Goal: Information Seeking & Learning: Learn about a topic

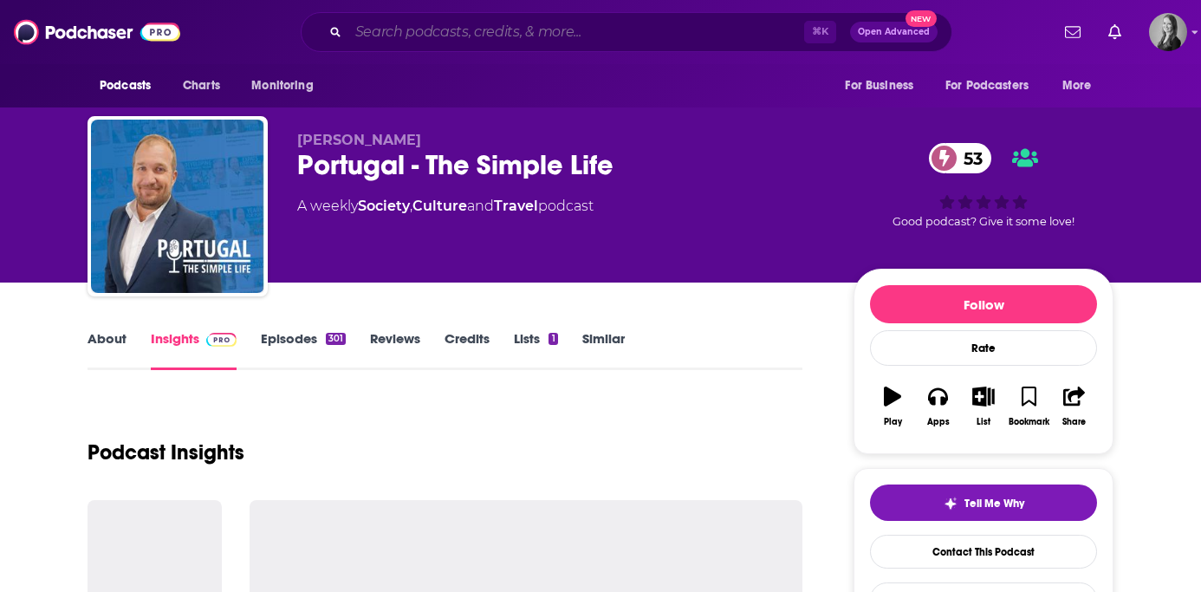
click at [445, 35] on input "Search podcasts, credits, & more..." at bounding box center [576, 32] width 456 height 28
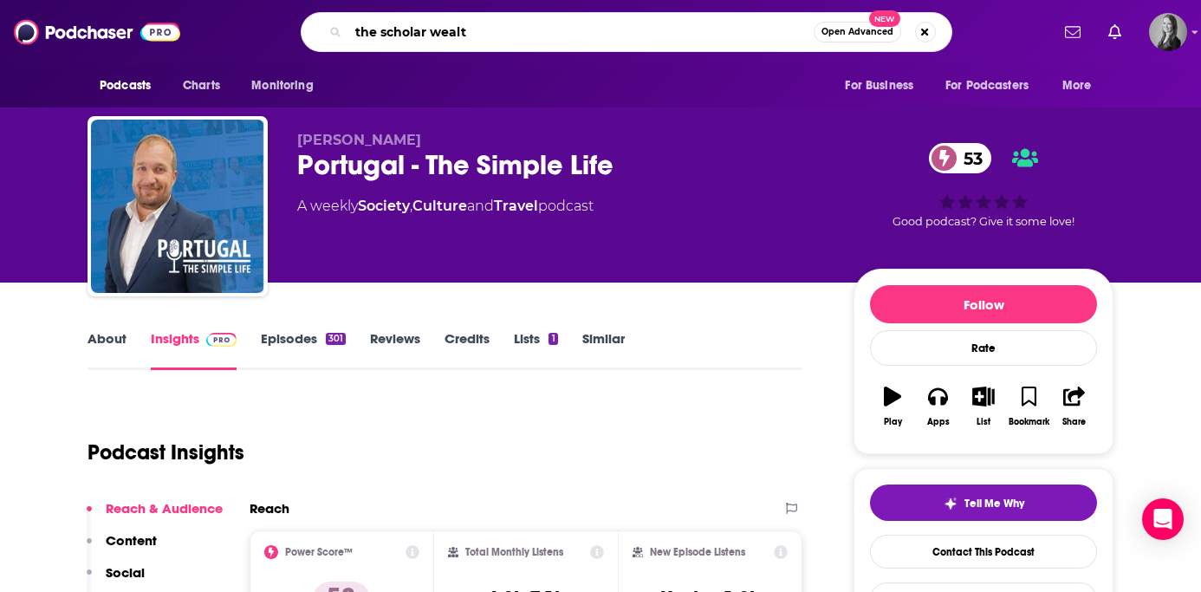
type input "the scholar wealth"
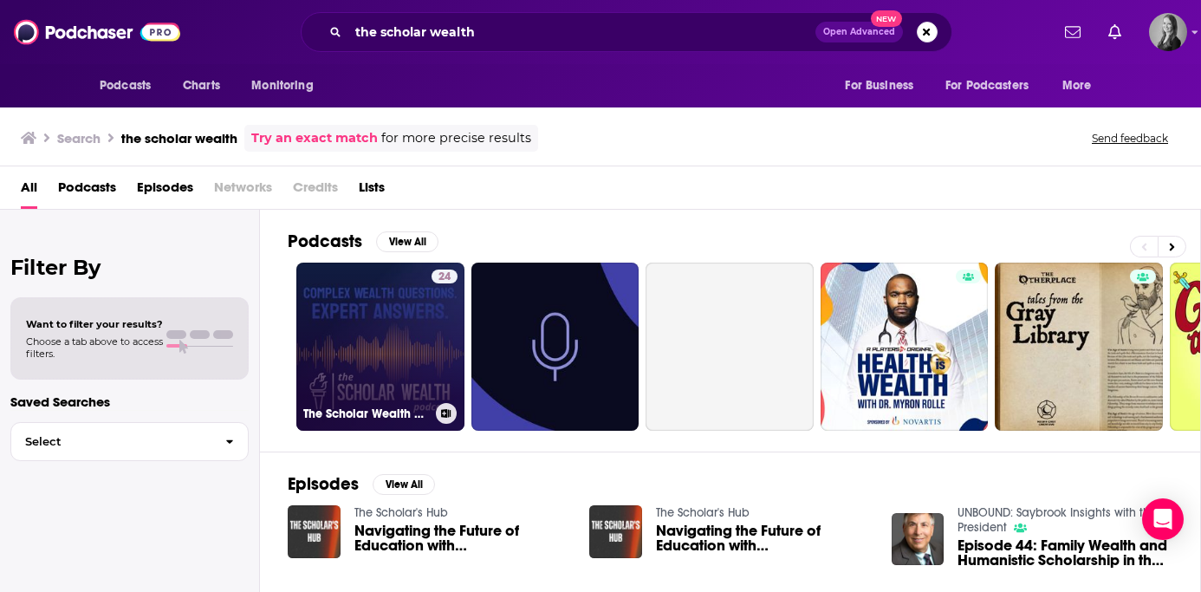
click at [438, 342] on div "24" at bounding box center [445, 336] width 26 height 133
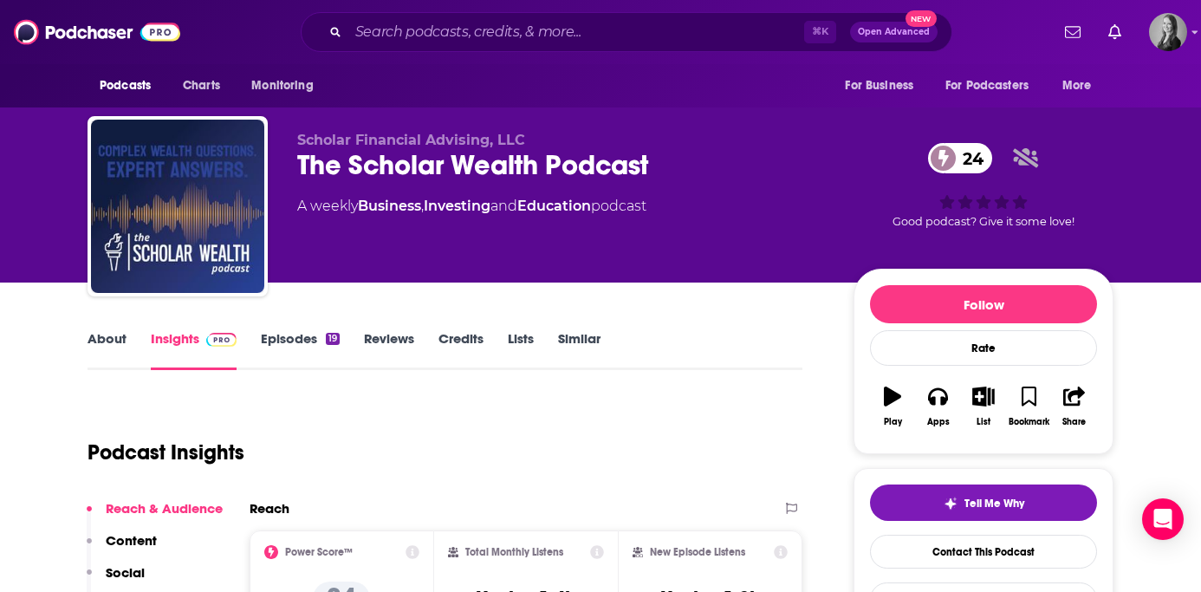
click at [323, 335] on link "Episodes 19" at bounding box center [300, 350] width 79 height 40
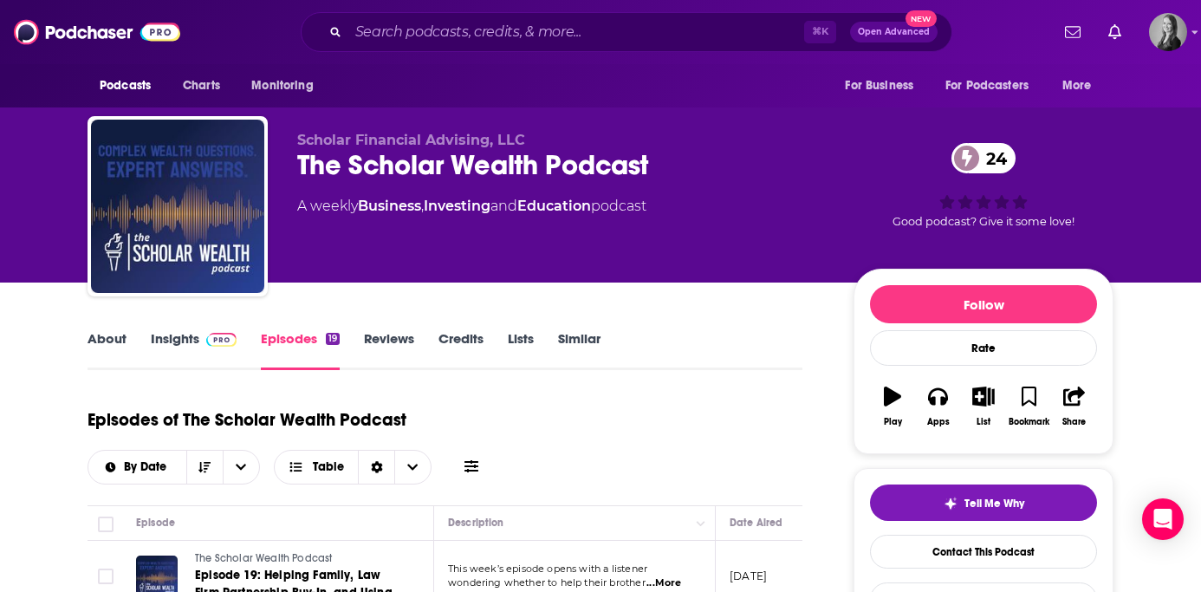
click at [171, 348] on link "Insights" at bounding box center [194, 350] width 86 height 40
